Goal: Task Accomplishment & Management: Manage account settings

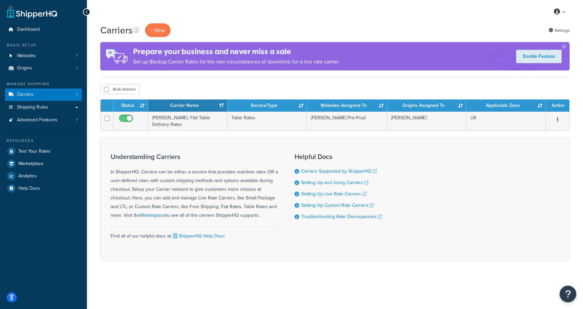
click at [227, 14] on div "My Profile Billing Global Settings Contact Us Logout" at bounding box center [335, 11] width 496 height 23
click at [30, 174] on span "Analytics" at bounding box center [27, 177] width 18 height 6
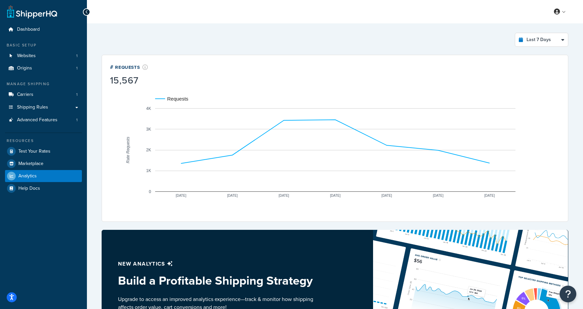
click at [443, 38] on div "Last 7 Days Select a time period Last 24 Hours Last 7 Days Last 30 Days Last 3 …" at bounding box center [335, 40] width 467 height 14
click at [545, 40] on select "Last 24 Hours Last 7 Days Last 30 Days Last 3 Months Last 6 Months Last 12 Mont…" at bounding box center [542, 39] width 53 height 13
select select "last_year"
click at [516, 33] on select "Last 24 Hours Last 7 Days Last 30 Days Last 3 Months Last 6 Months Last 12 Mont…" at bounding box center [542, 39] width 53 height 13
